Goal: Check status: Check status

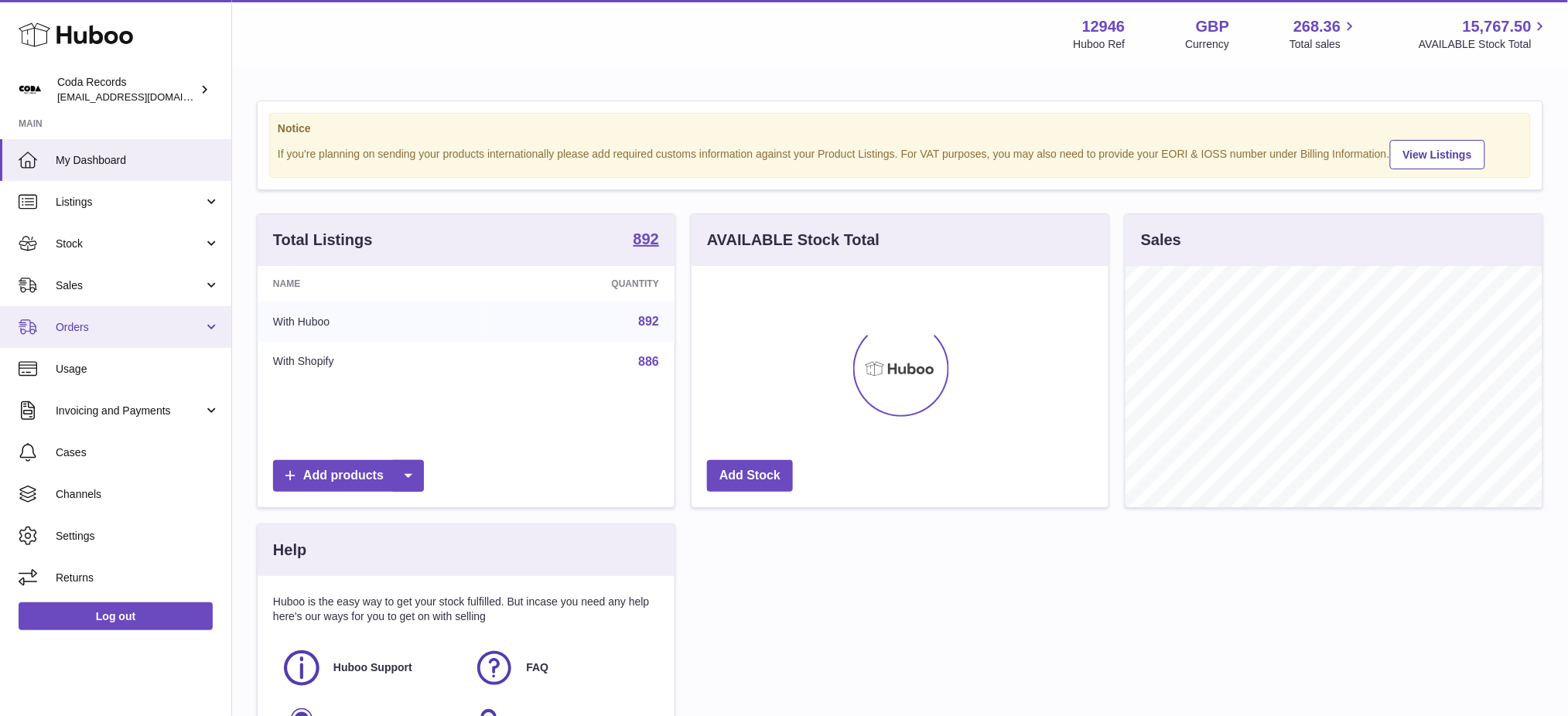
scroll to position [241, 417]
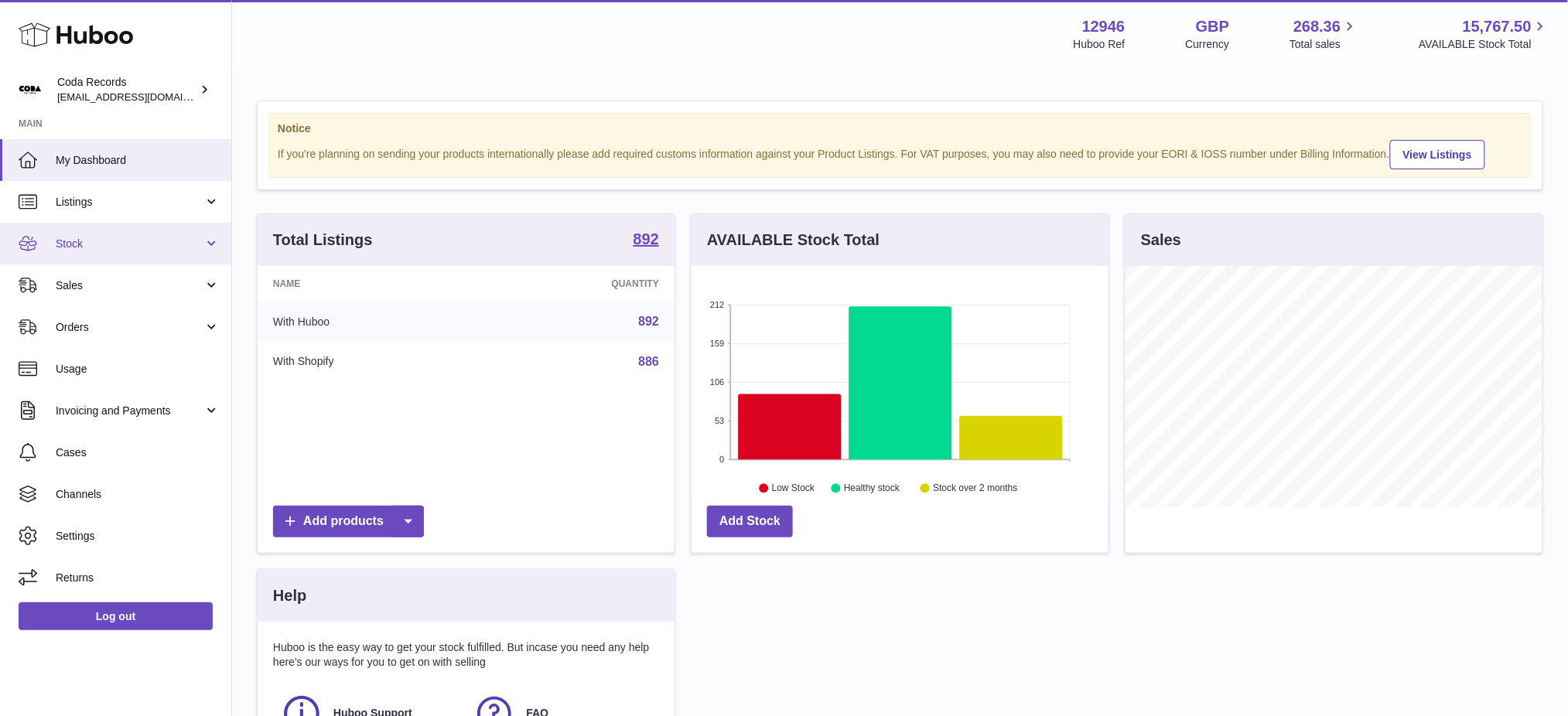
click at [92, 251] on link "Stock" at bounding box center [115, 243] width 231 height 41
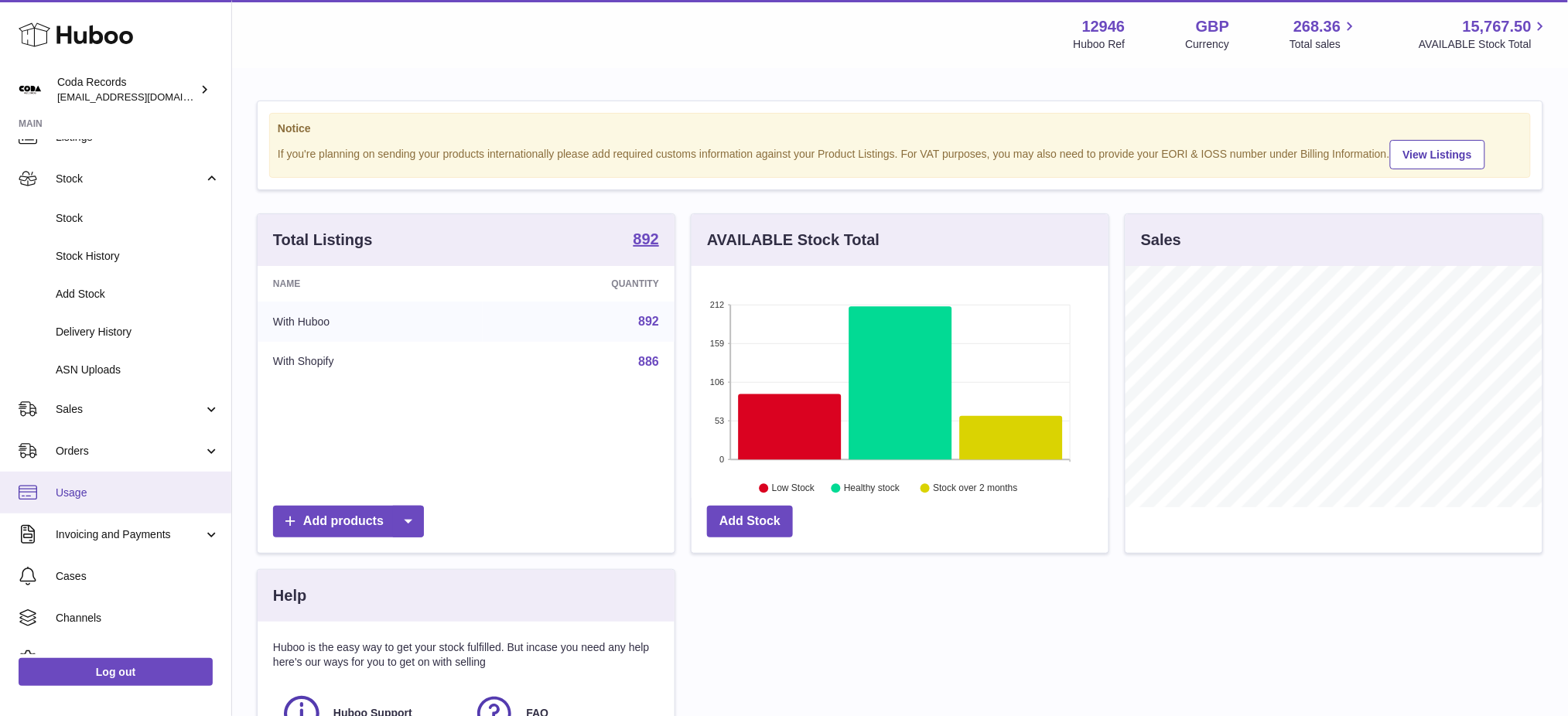
scroll to position [0, 0]
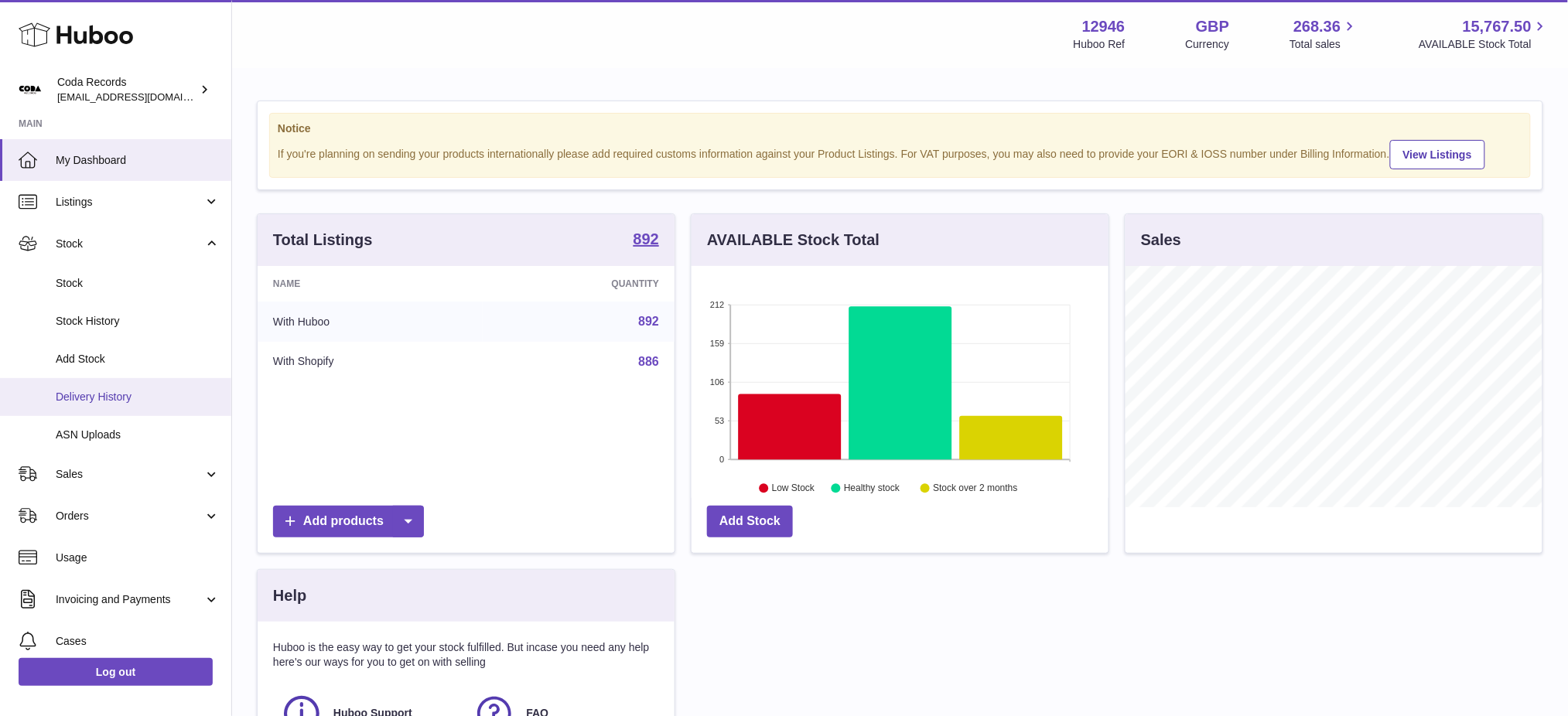
click at [113, 396] on span "Delivery History" at bounding box center [137, 397] width 164 height 14
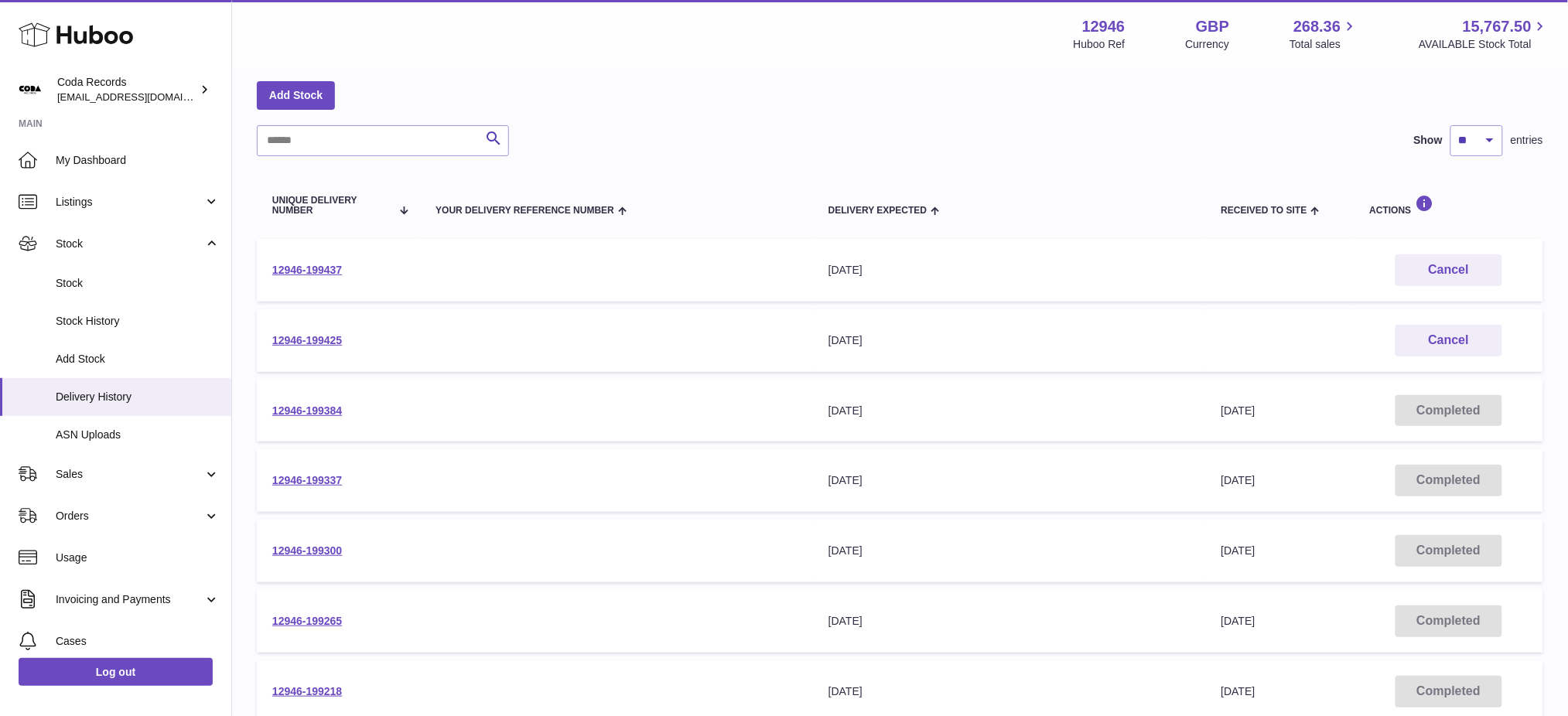
scroll to position [102, 0]
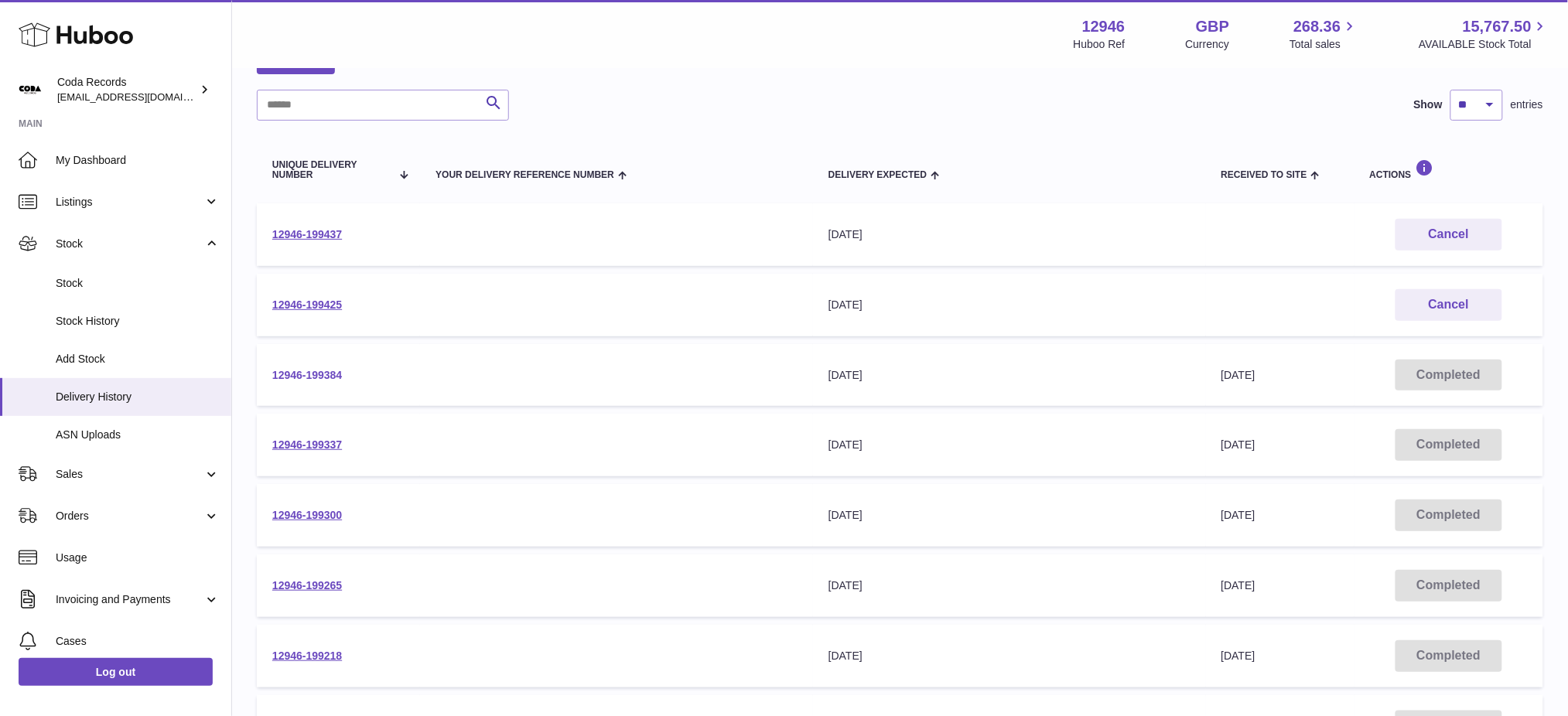
click at [299, 375] on link "12946-199384" at bounding box center [306, 376] width 69 height 13
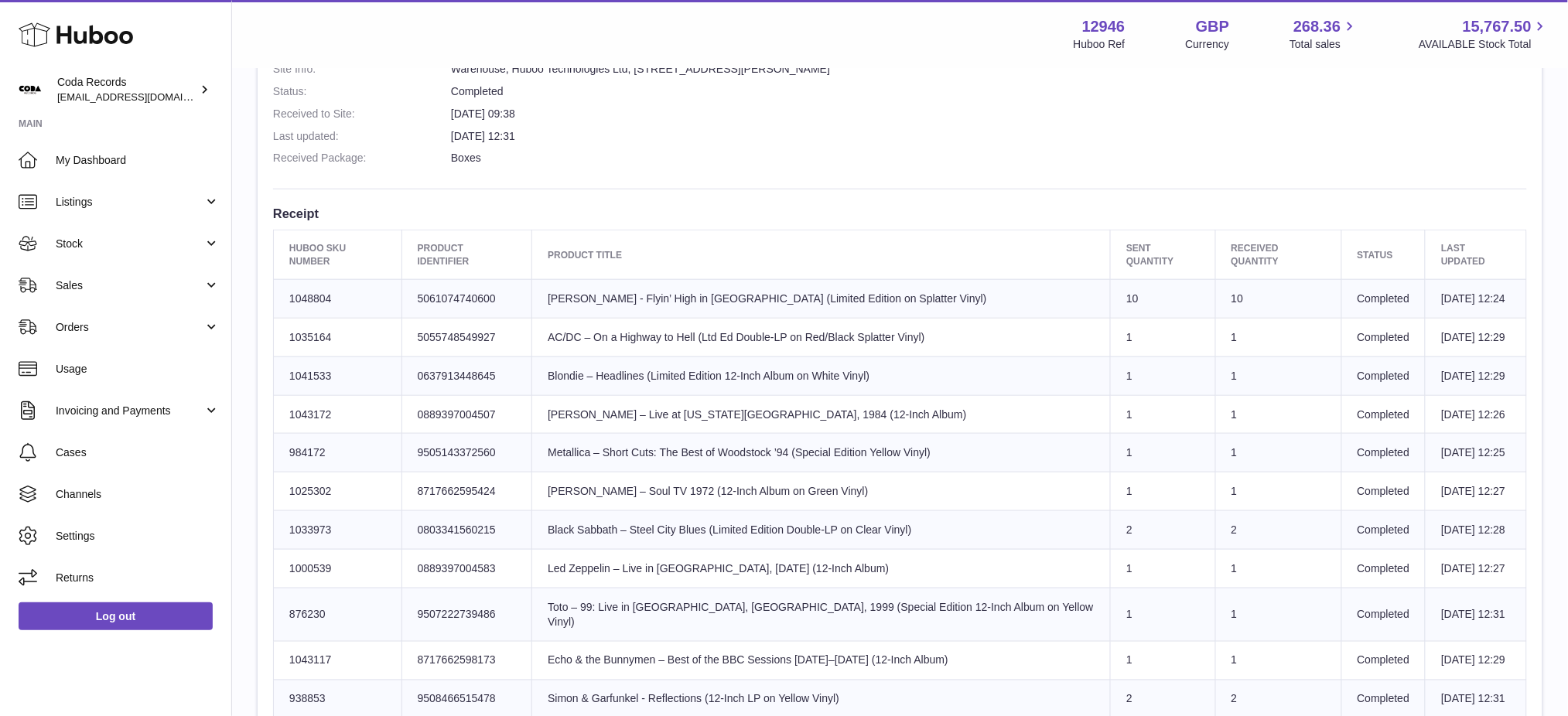
scroll to position [515, 0]
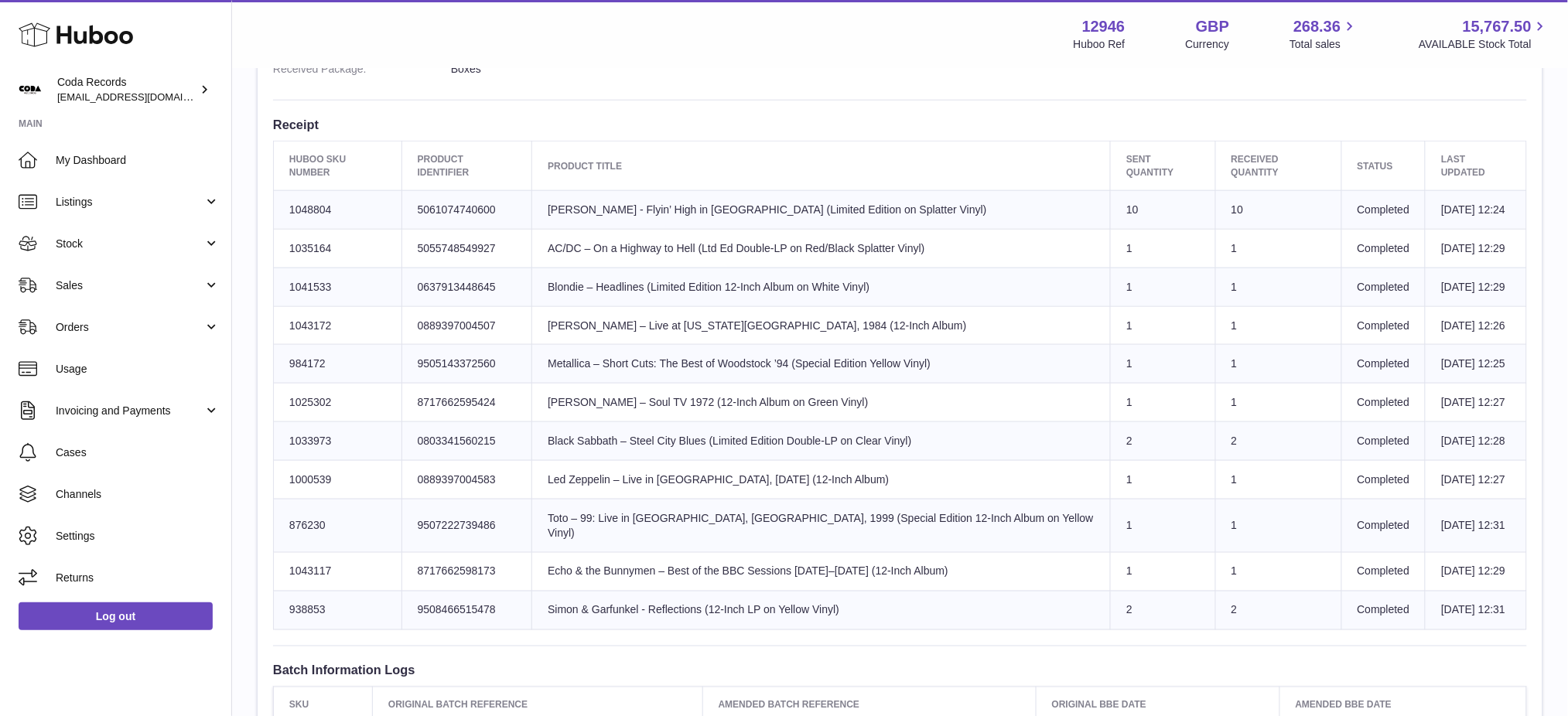
click at [328, 591] on td "Huboo SKU Number 938853" at bounding box center [338, 610] width 128 height 39
click at [326, 591] on td "Huboo SKU Number 938853" at bounding box center [338, 610] width 128 height 39
click at [298, 591] on td "Huboo SKU Number 938853" at bounding box center [338, 610] width 128 height 39
copy td "938853"
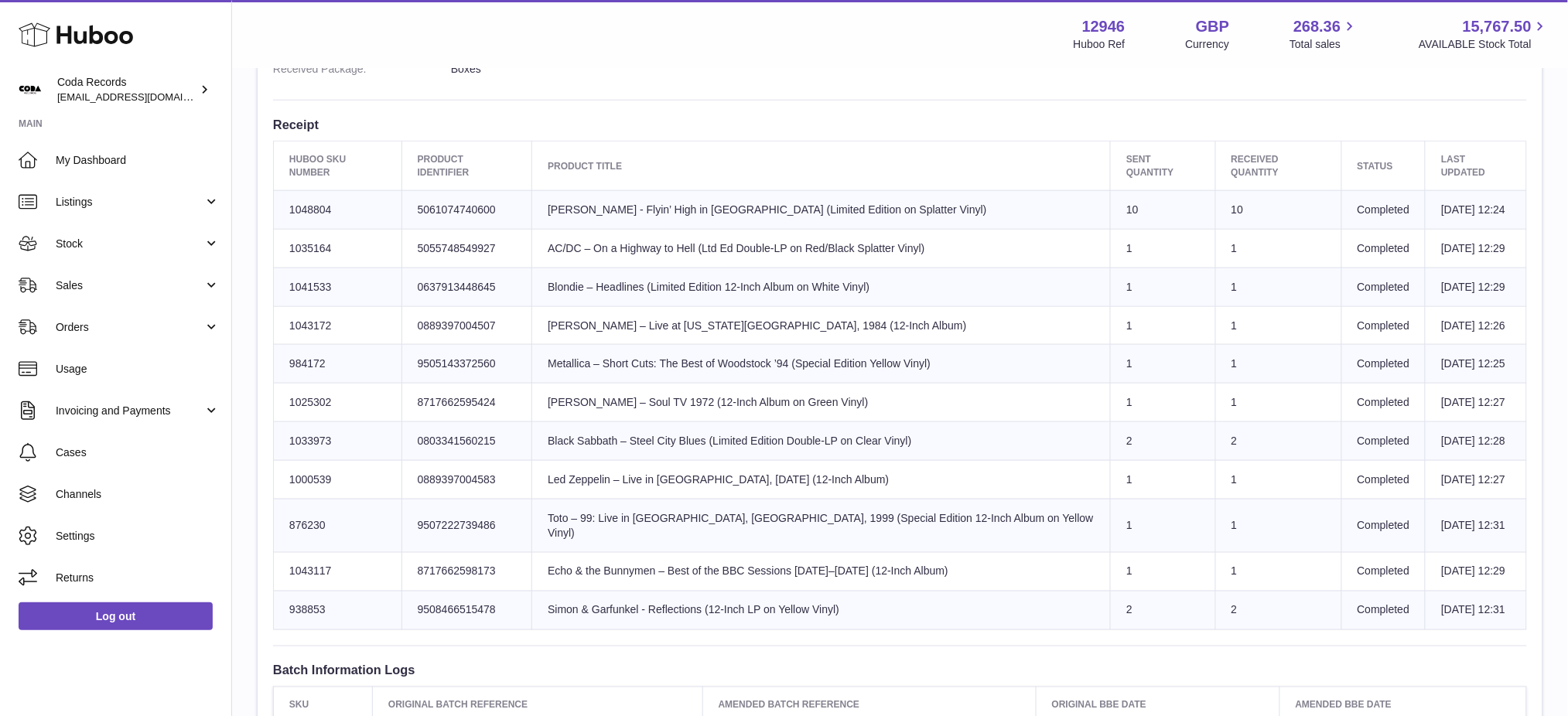
click at [306, 552] on td "Huboo SKU Number 1043117" at bounding box center [338, 571] width 128 height 39
copy td "1043117"
click at [316, 197] on td "Huboo SKU Number 1048804" at bounding box center [338, 209] width 128 height 39
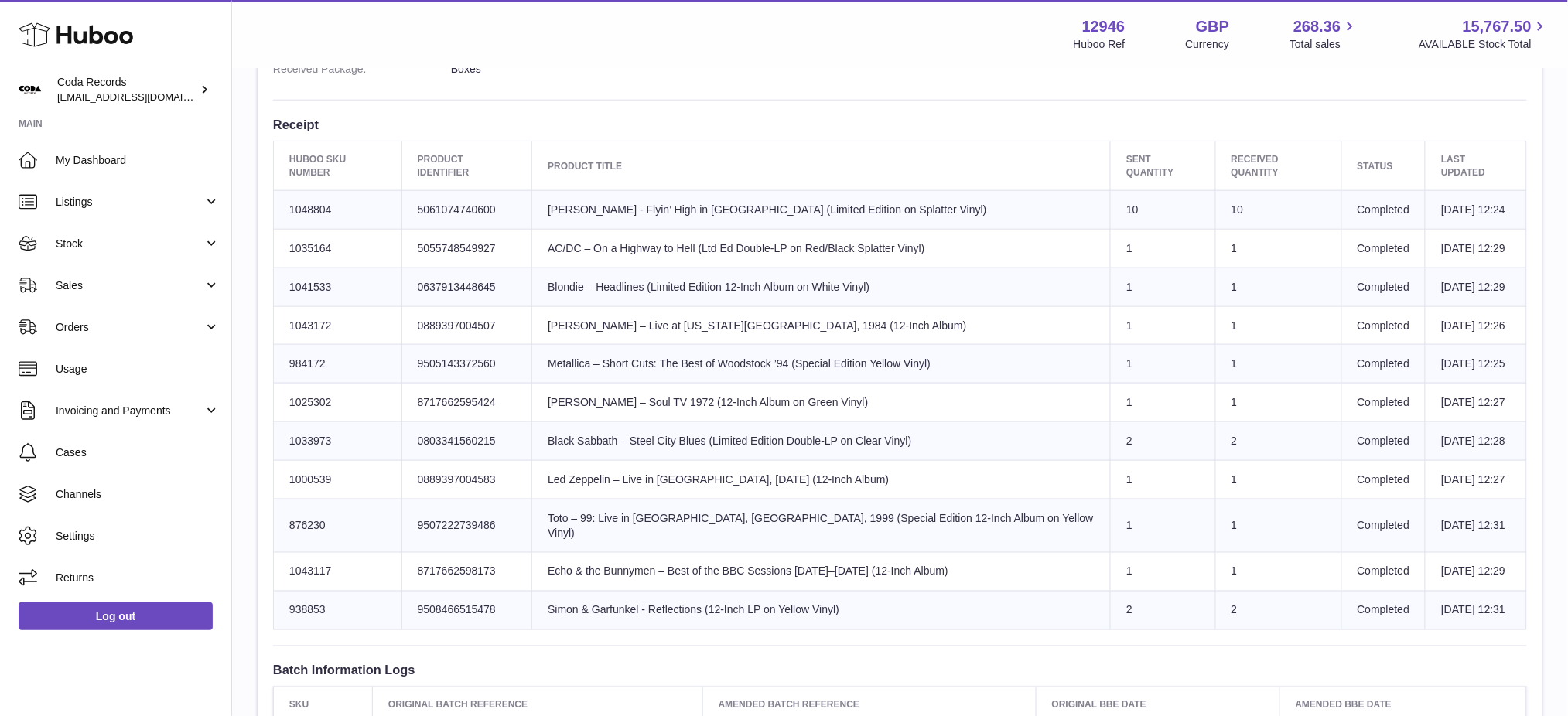
copy td "1048804"
click at [309, 235] on td "Huboo SKU Number 1035164" at bounding box center [338, 248] width 128 height 39
copy td "1035164"
click at [314, 273] on td "Huboo SKU Number 1041533" at bounding box center [338, 287] width 128 height 39
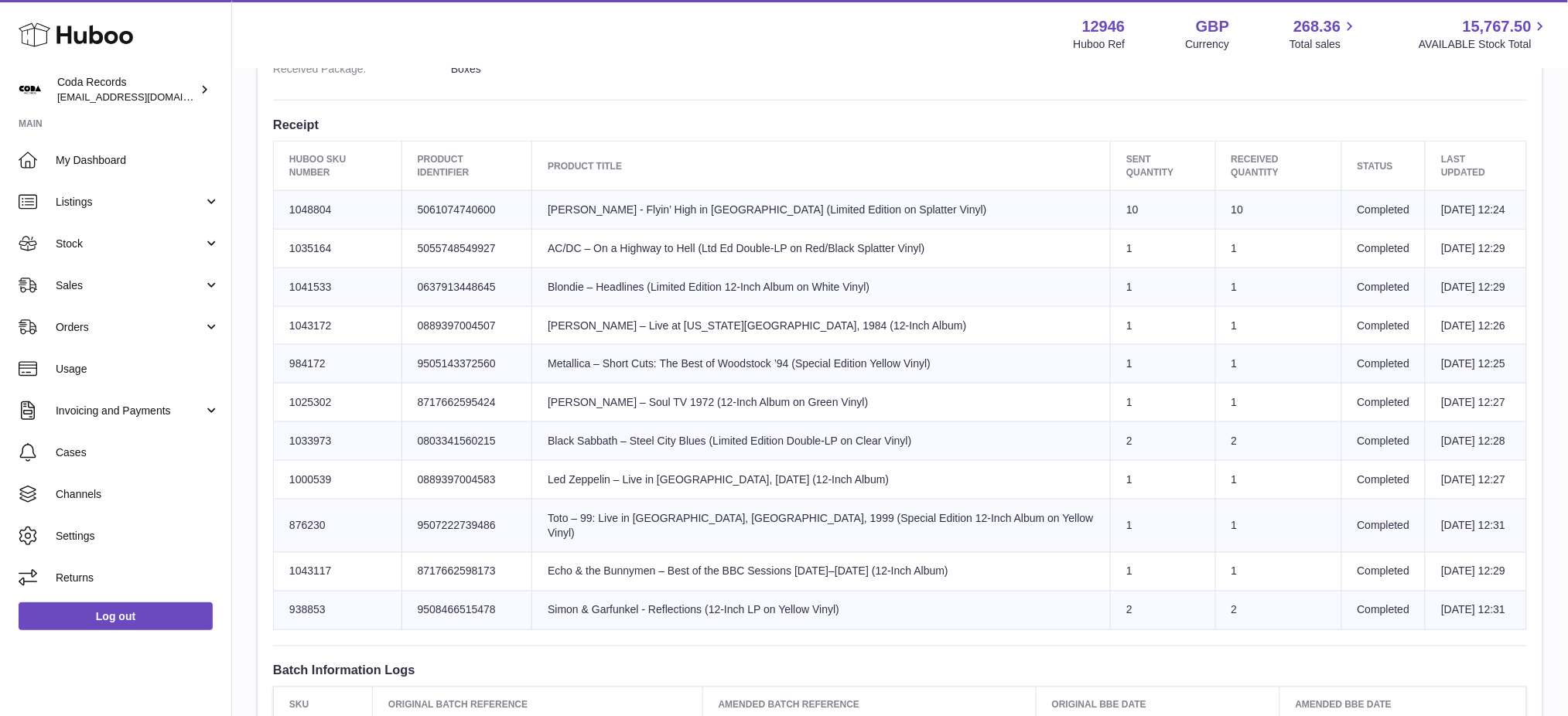
click at [314, 273] on td "Huboo SKU Number 1041533" at bounding box center [338, 287] width 128 height 39
copy td "1041533"
click at [310, 308] on td "Huboo SKU Number 1043172" at bounding box center [338, 325] width 128 height 39
copy td "1043172"
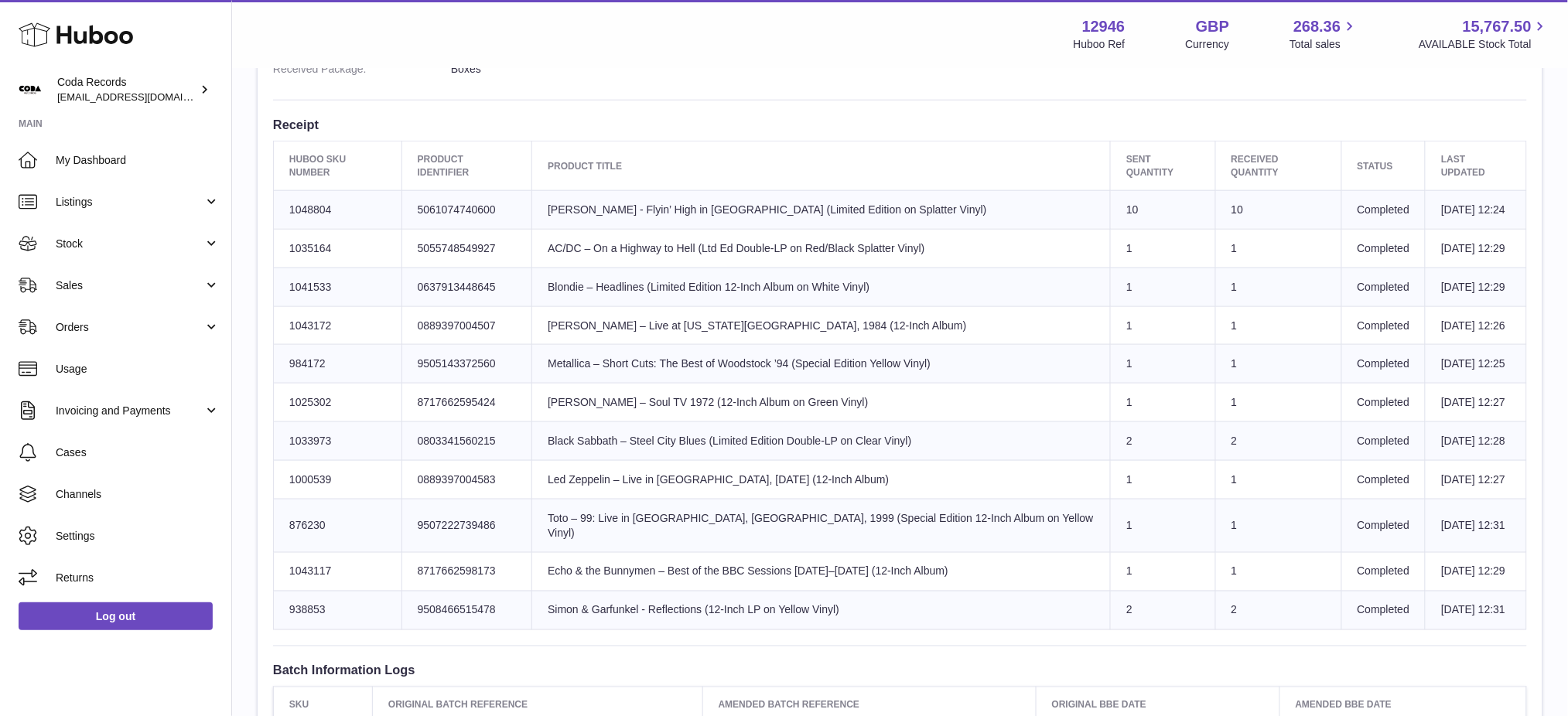
click at [305, 353] on td "Huboo SKU Number 984172" at bounding box center [338, 364] width 128 height 39
copy td "984172"
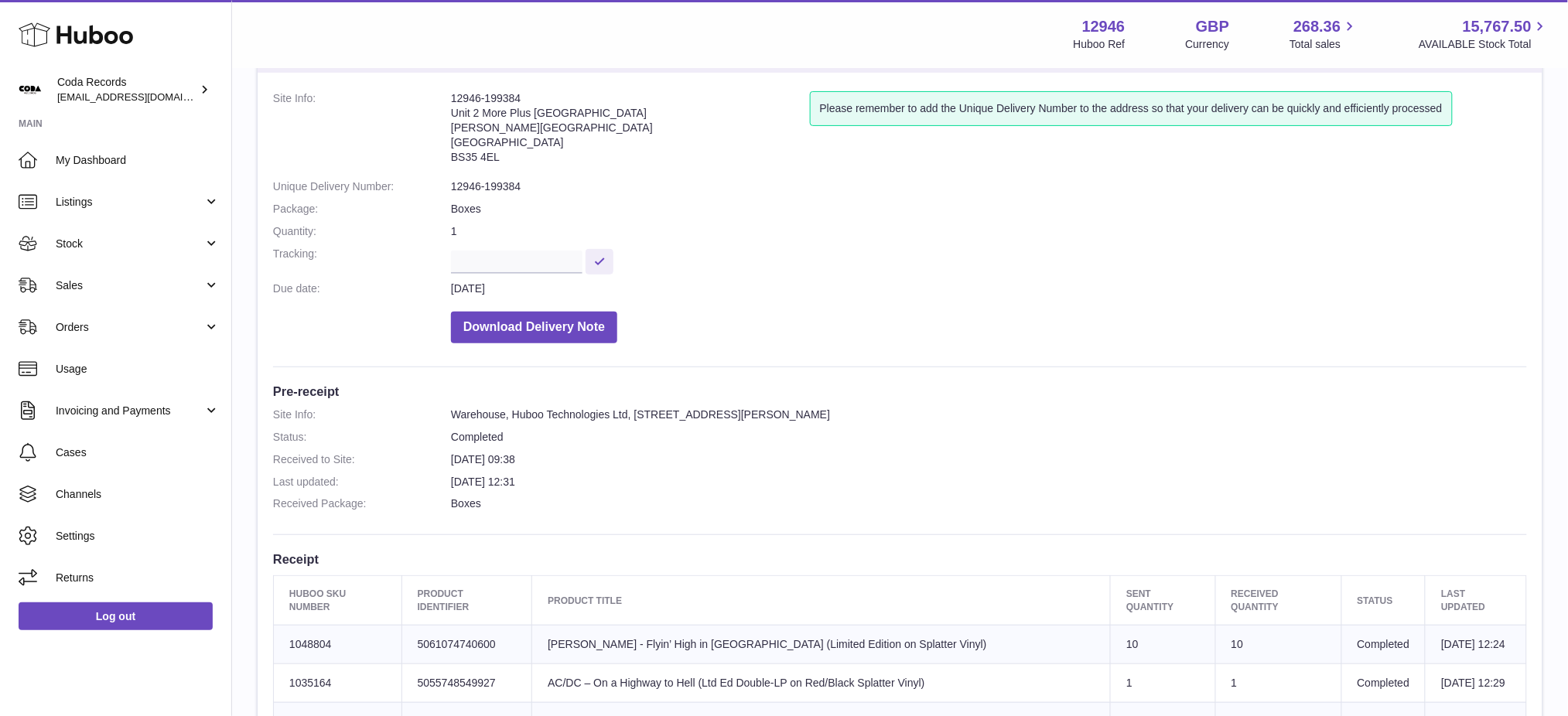
scroll to position [0, 0]
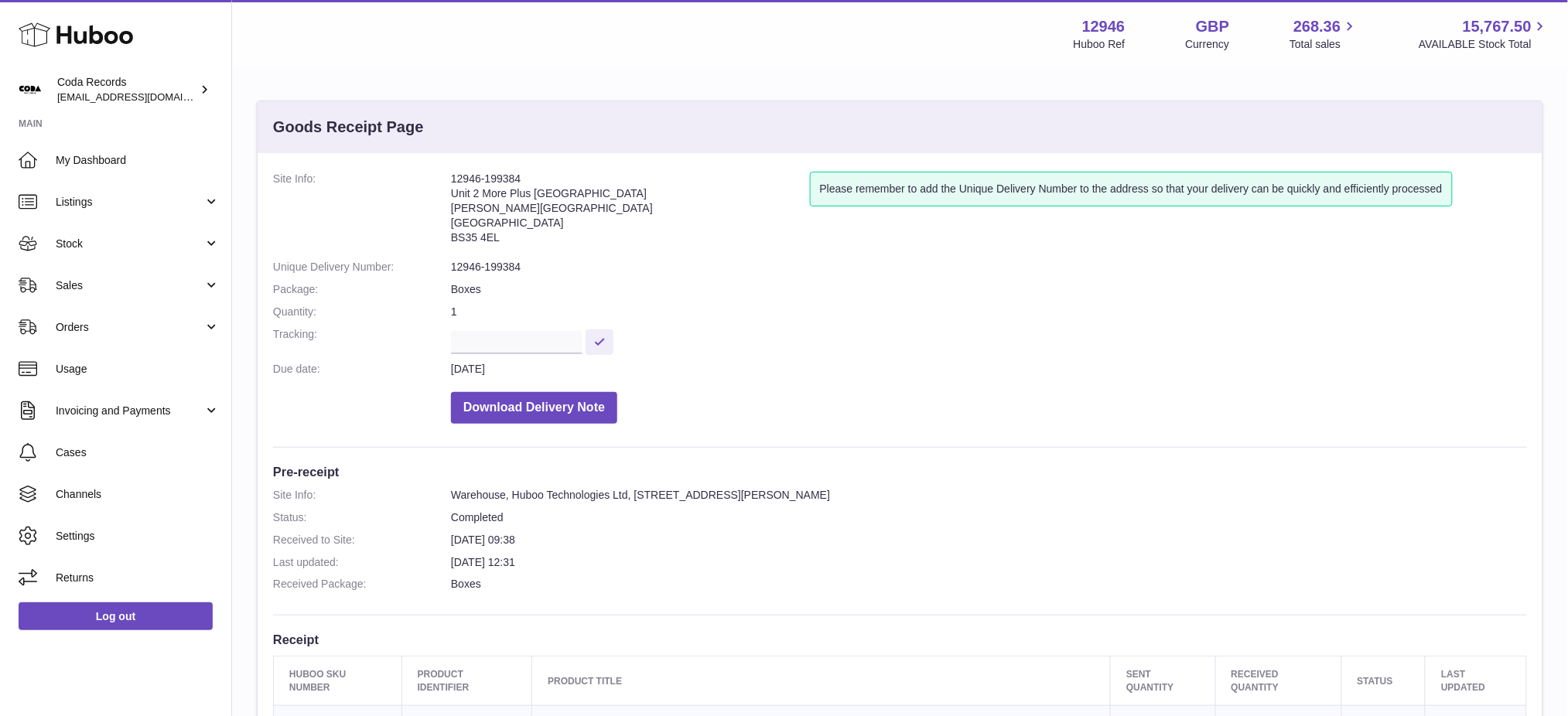
drag, startPoint x: 529, startPoint y: 177, endPoint x: 444, endPoint y: 172, distance: 85.1
click at [444, 172] on dl "Site Info: 12946-199384 Unit 2 More [GEOGRAPHIC_DATA][STREET_ADDRESS][PERSON_NA…" at bounding box center [899, 301] width 1254 height 260
copy dl "12946-199384"
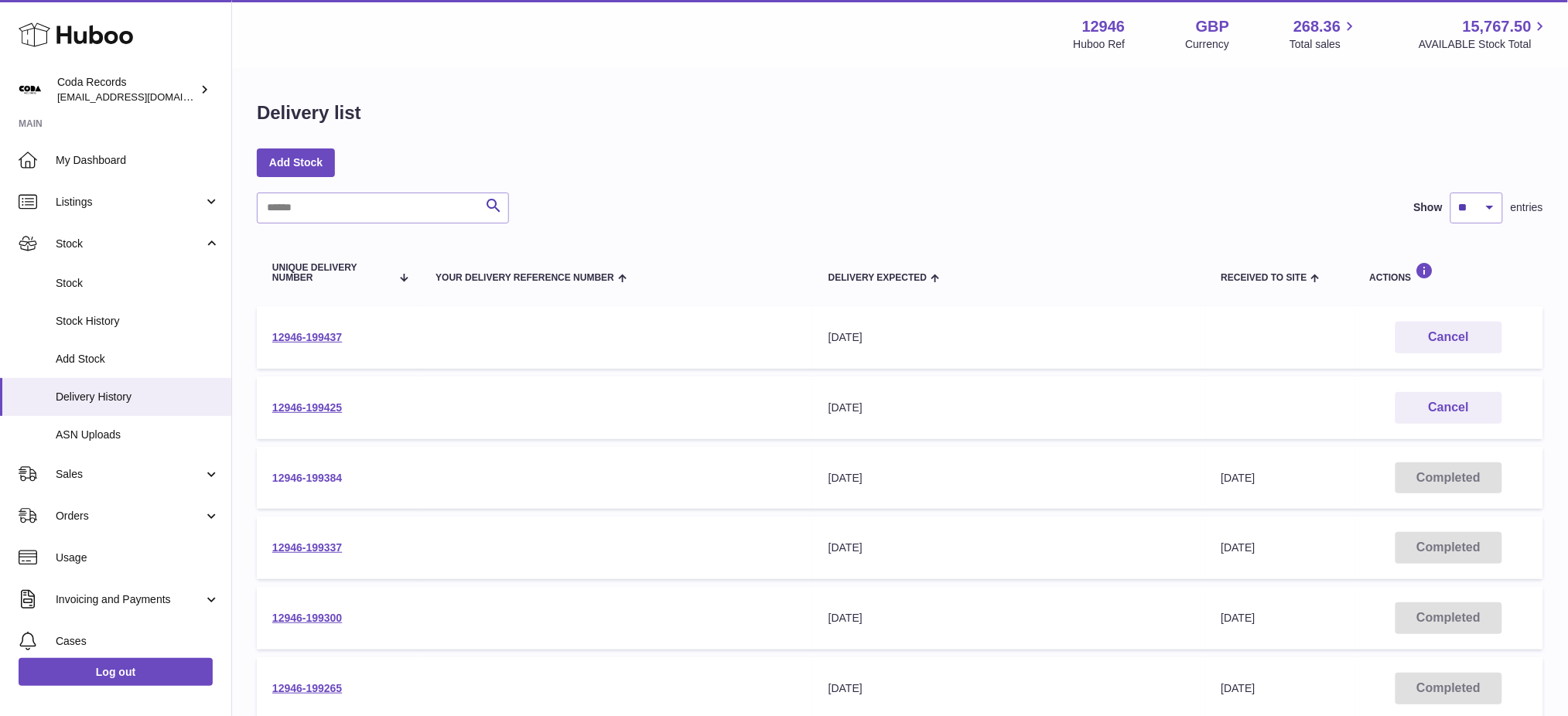
click at [328, 476] on link "12946-199384" at bounding box center [306, 478] width 69 height 13
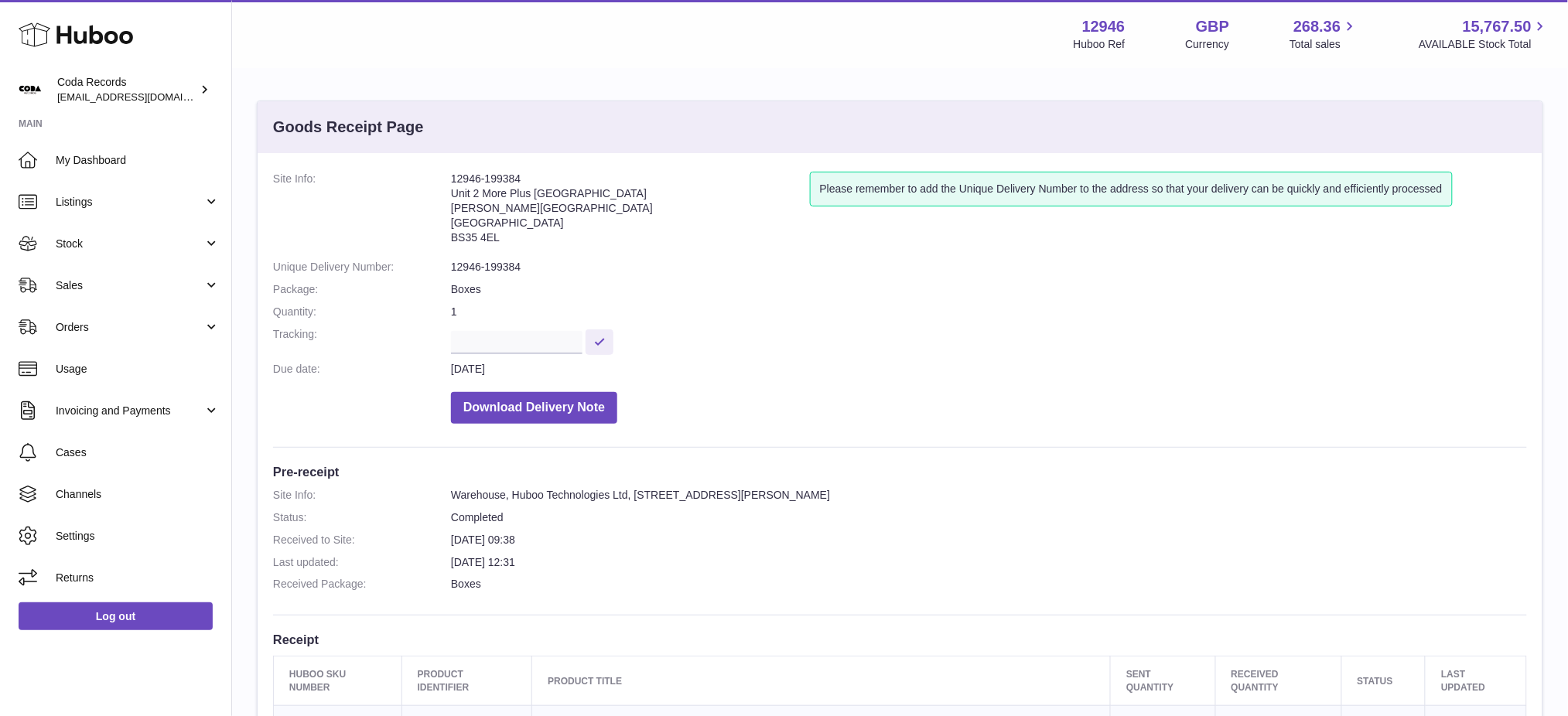
drag, startPoint x: 546, startPoint y: 173, endPoint x: 441, endPoint y: 181, distance: 105.3
click at [441, 181] on dl "Site Info: 12946-199384 Unit 2 More [GEOGRAPHIC_DATA][STREET_ADDRESS][PERSON_NA…" at bounding box center [899, 301] width 1254 height 260
copy dl "12946-199384"
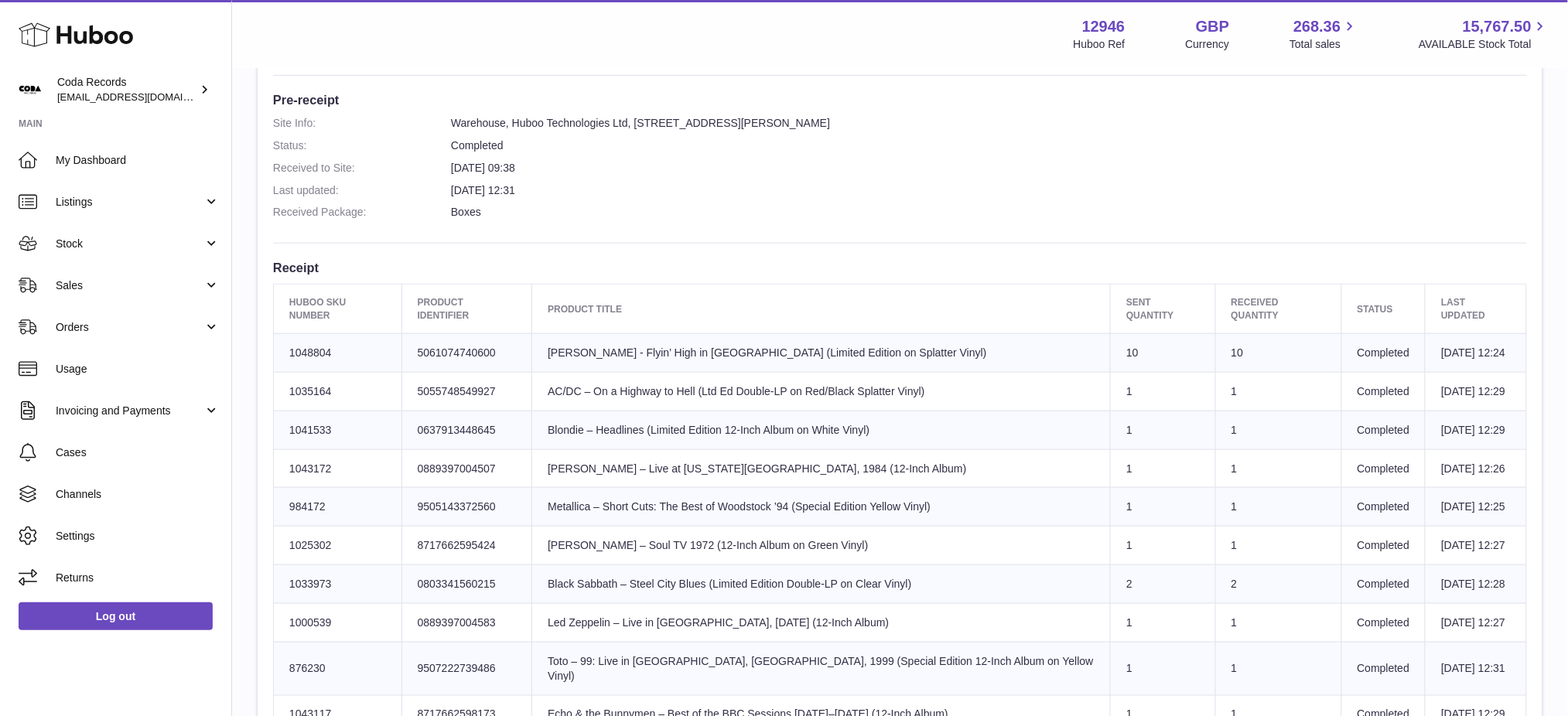
scroll to position [515, 0]
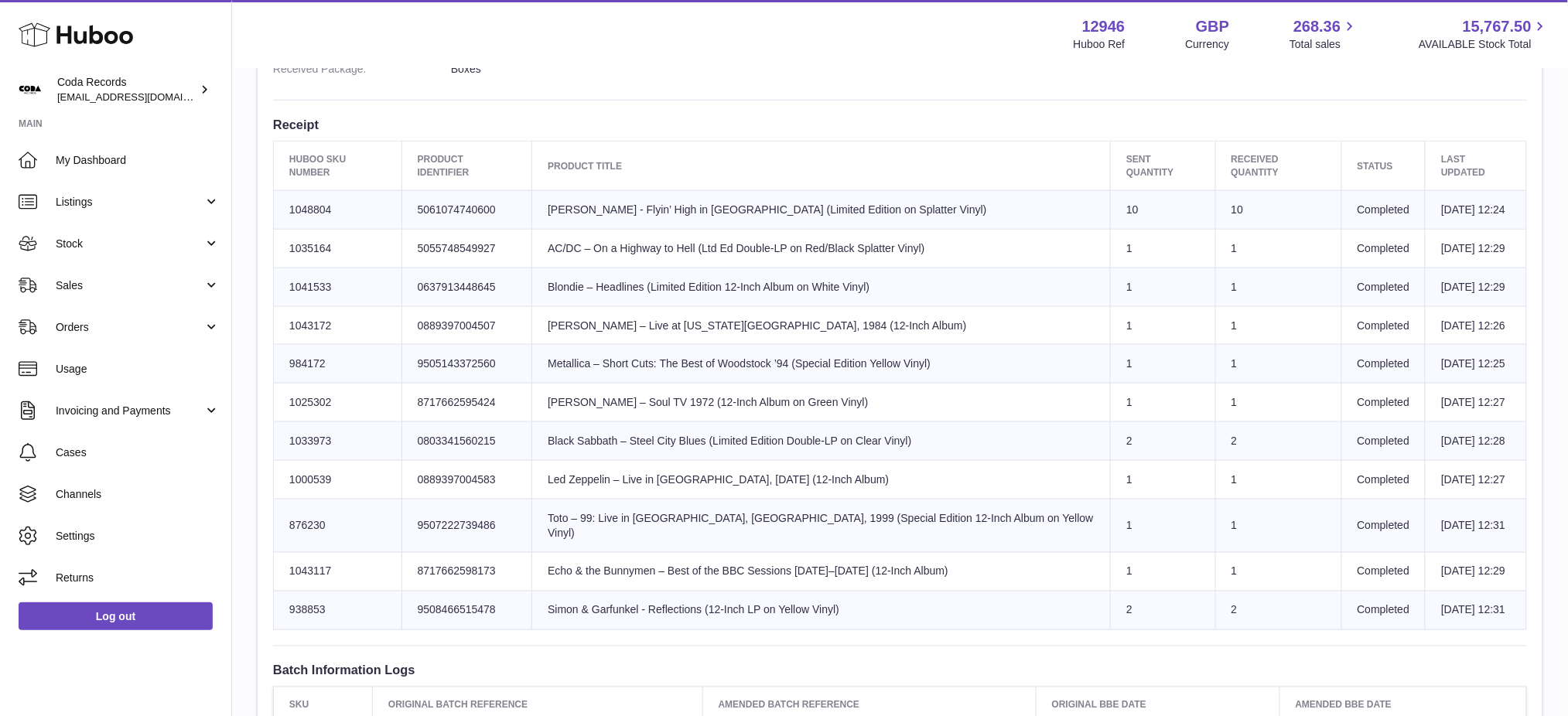
click at [309, 198] on td "Huboo SKU Number 1048804" at bounding box center [338, 209] width 128 height 39
copy td "1048804"
